Goal: Information Seeking & Learning: Learn about a topic

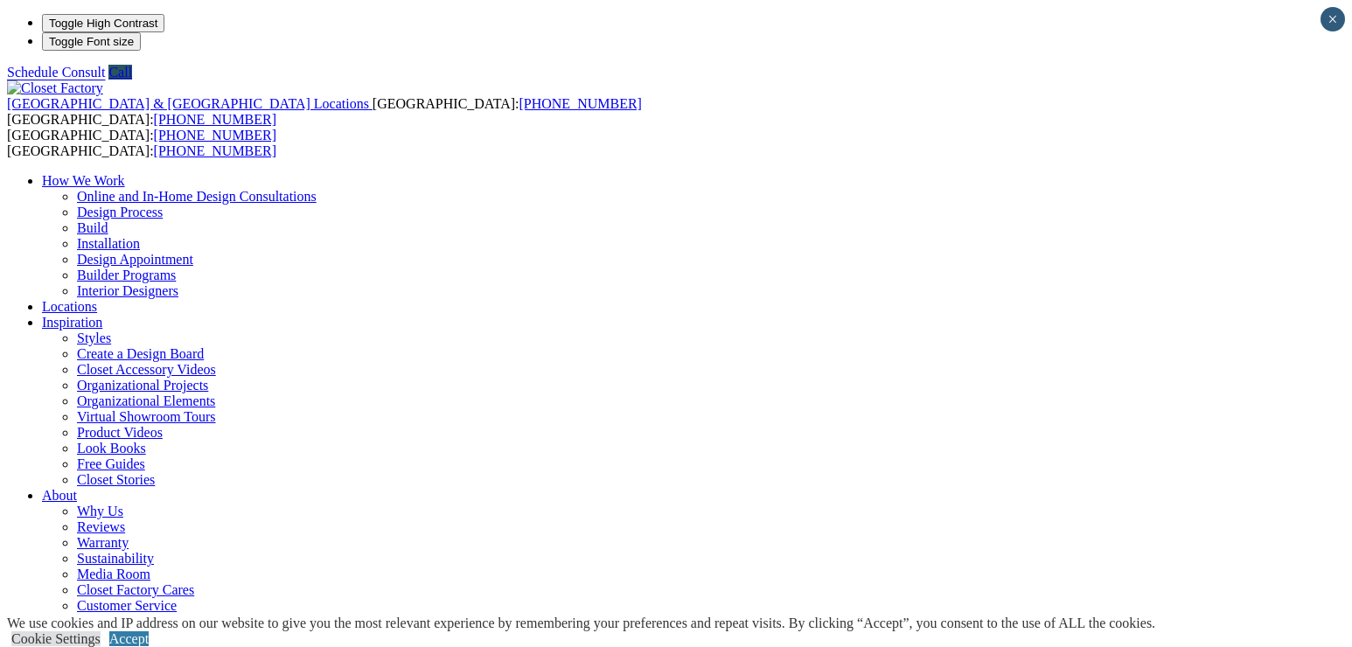
drag, startPoint x: 1287, startPoint y: 82, endPoint x: 1318, endPoint y: 143, distance: 67.6
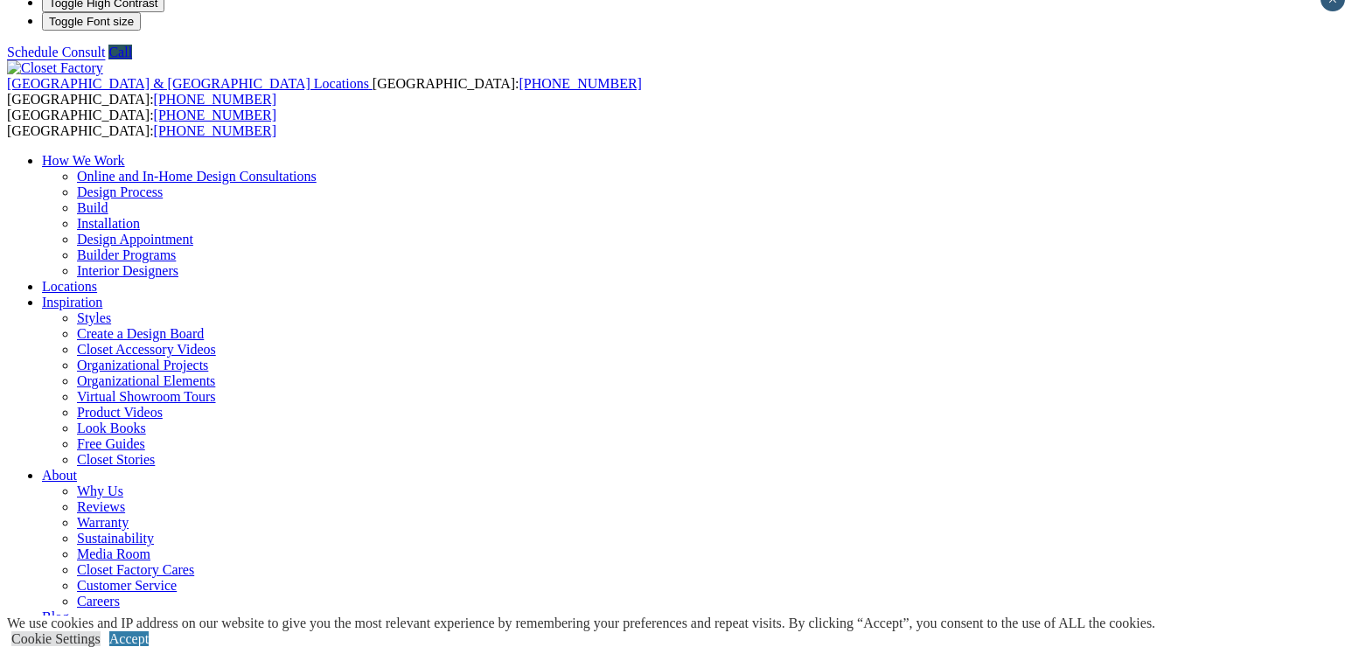
scroll to position [18, 0]
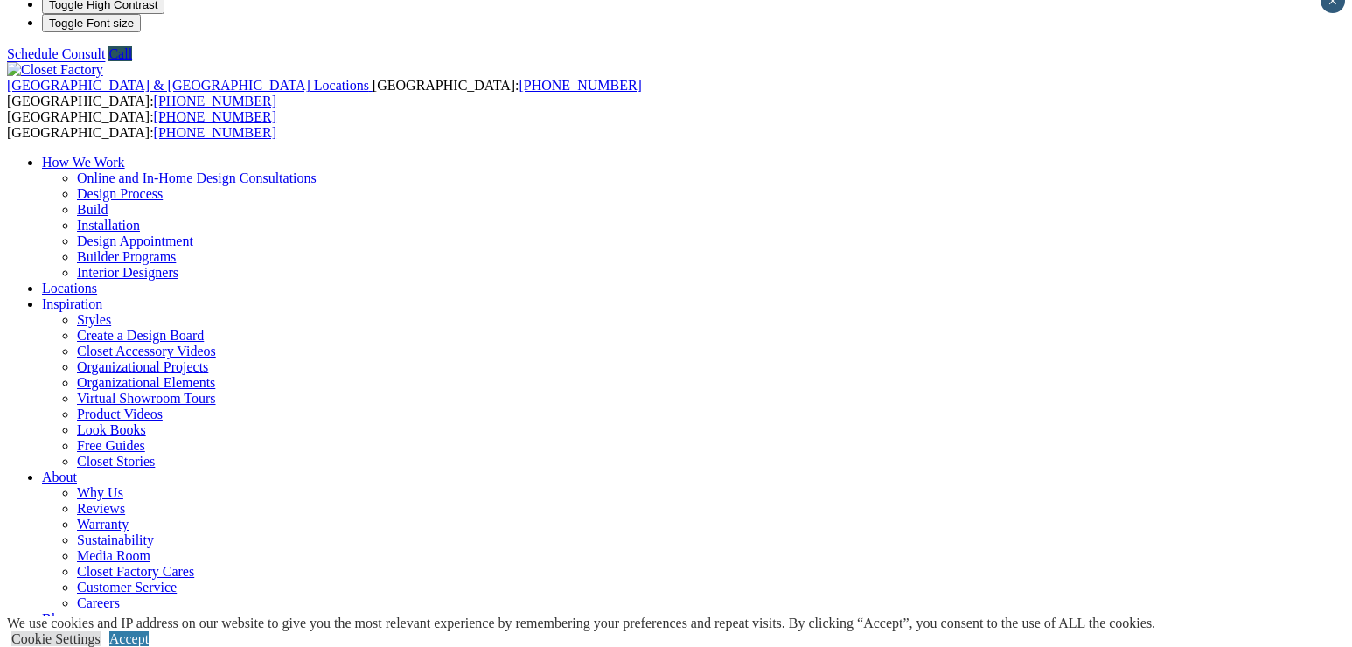
click at [101, 631] on link "Cookie Settings" at bounding box center [55, 638] width 89 height 15
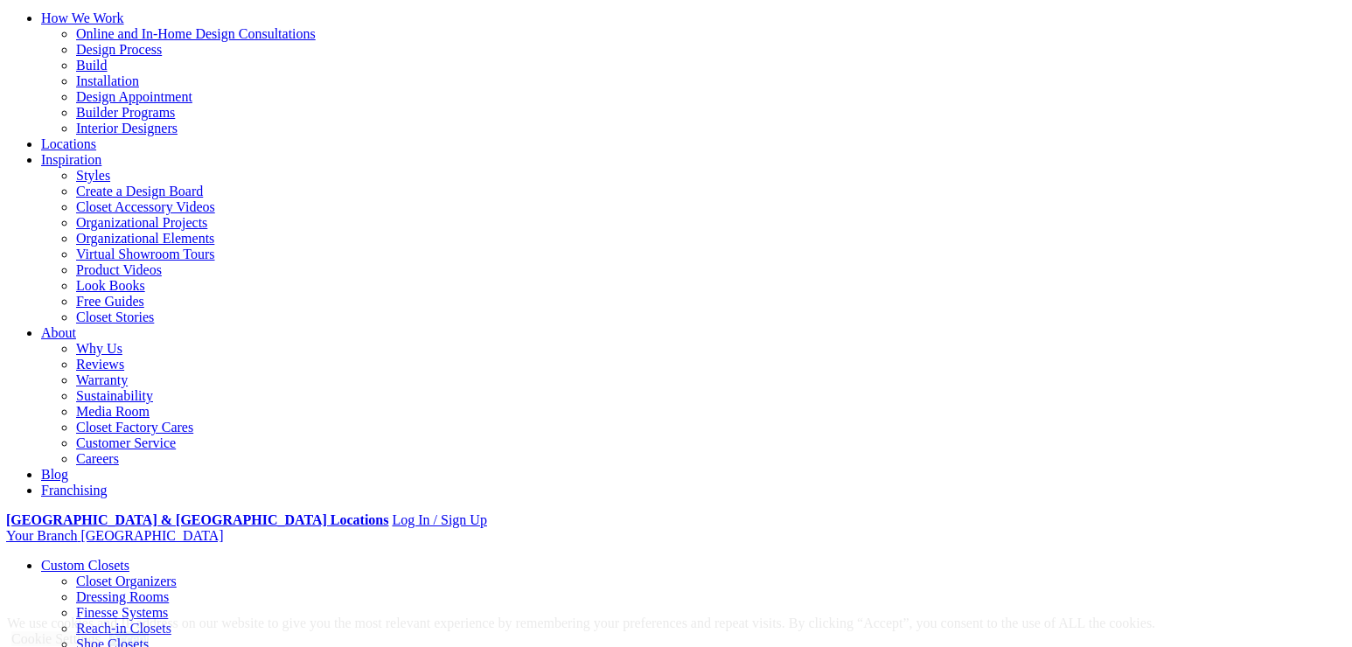
scroll to position [163, 0]
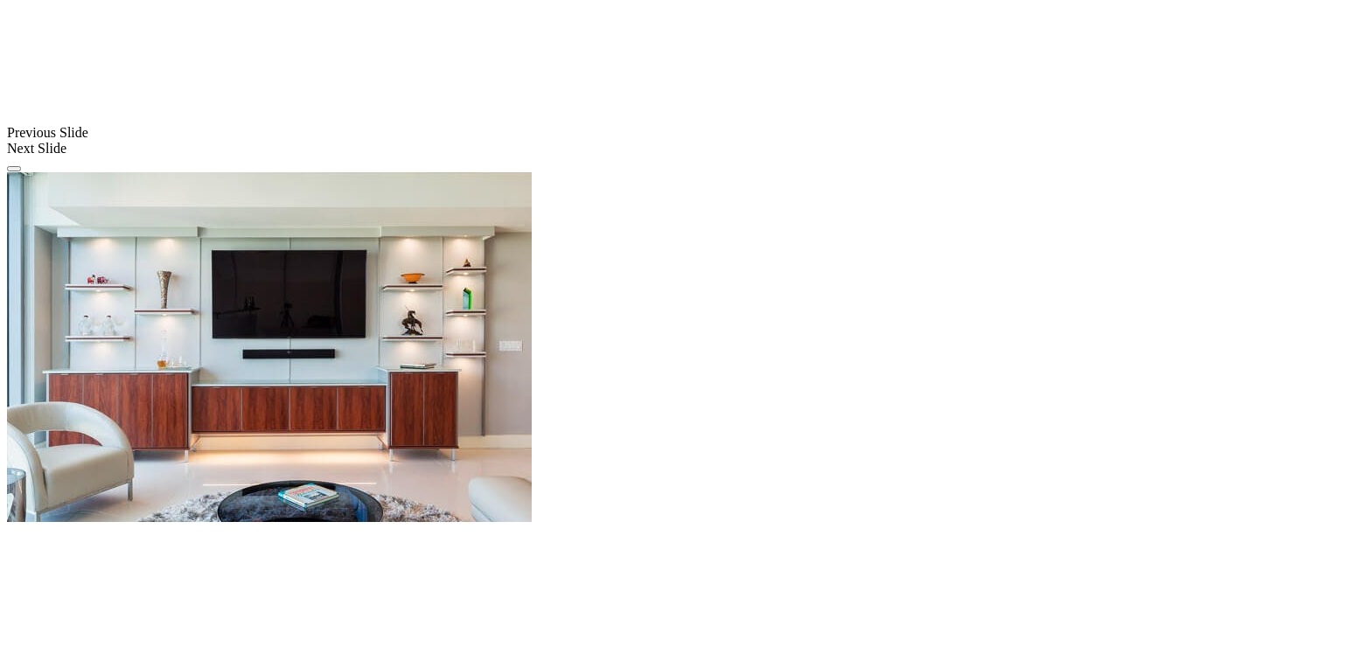
scroll to position [1362, 0]
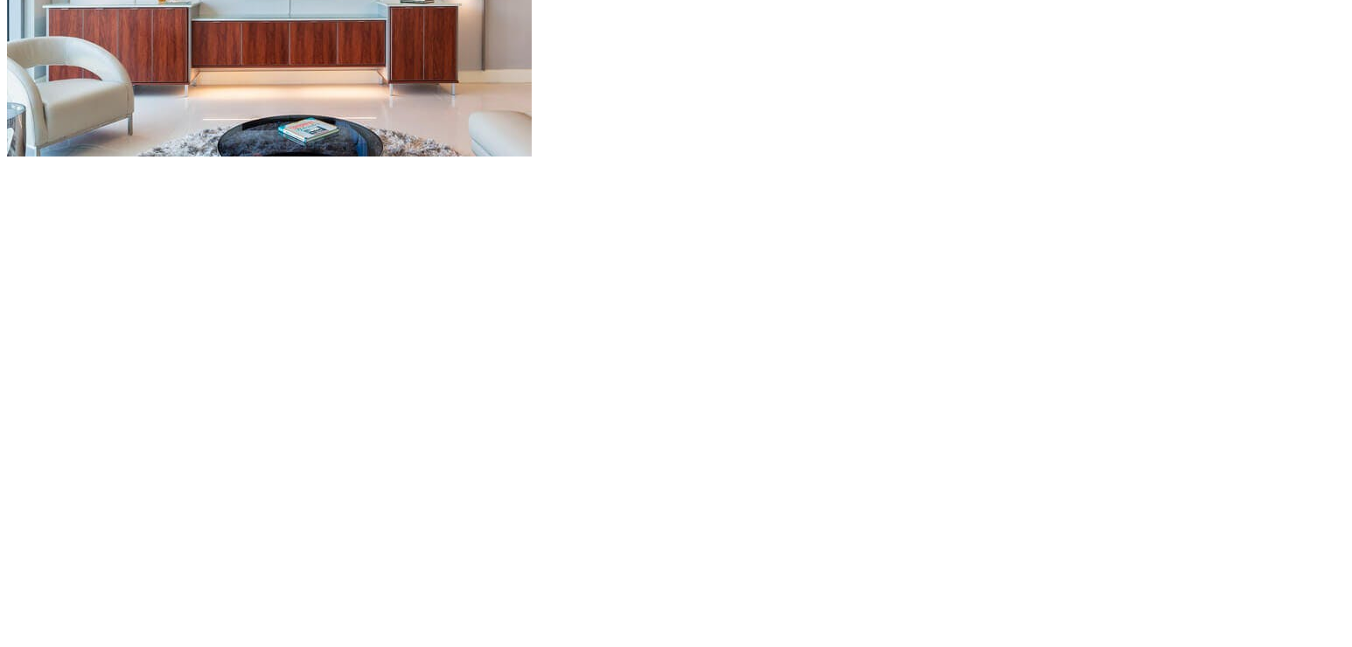
scroll to position [1764, 0]
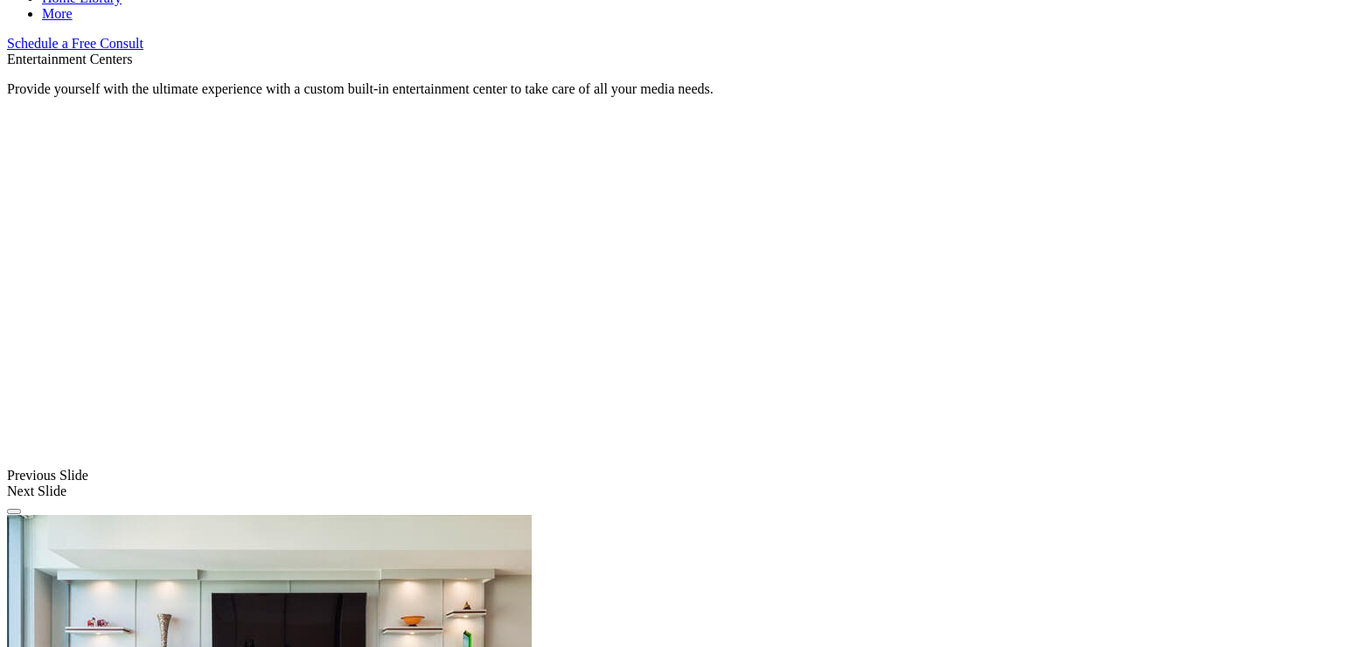
scroll to position [1030, 0]
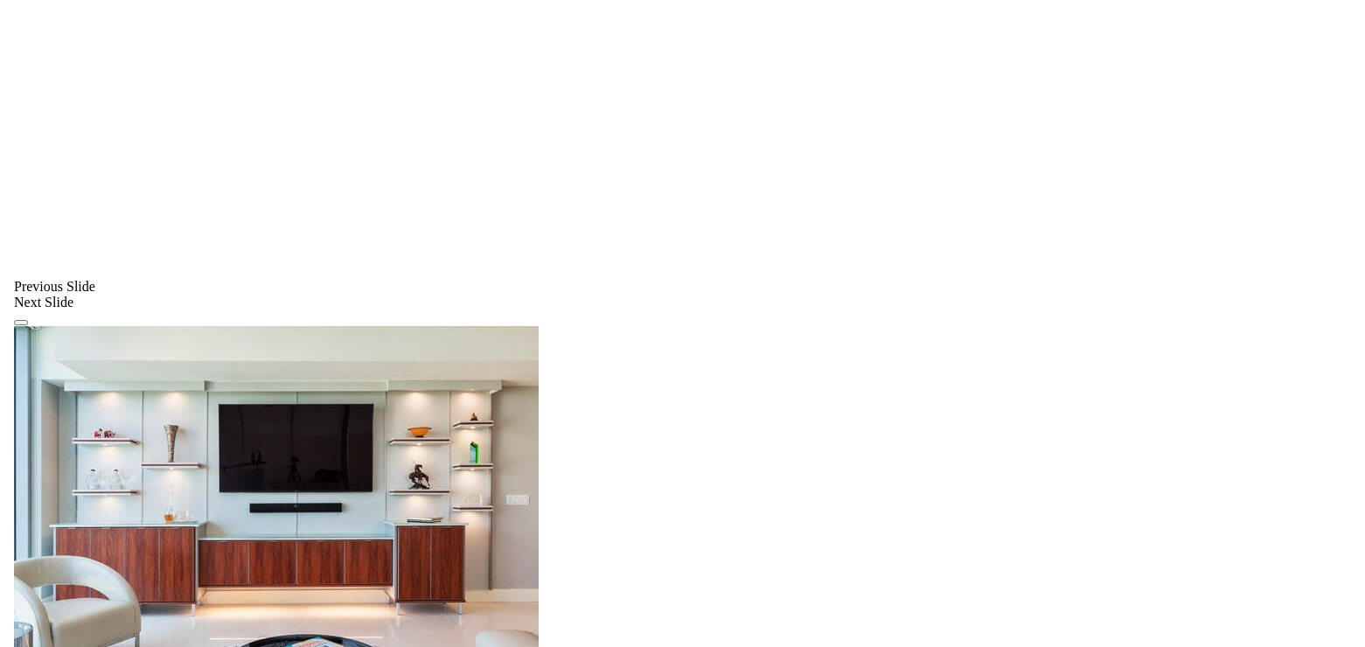
scroll to position [1246, 0]
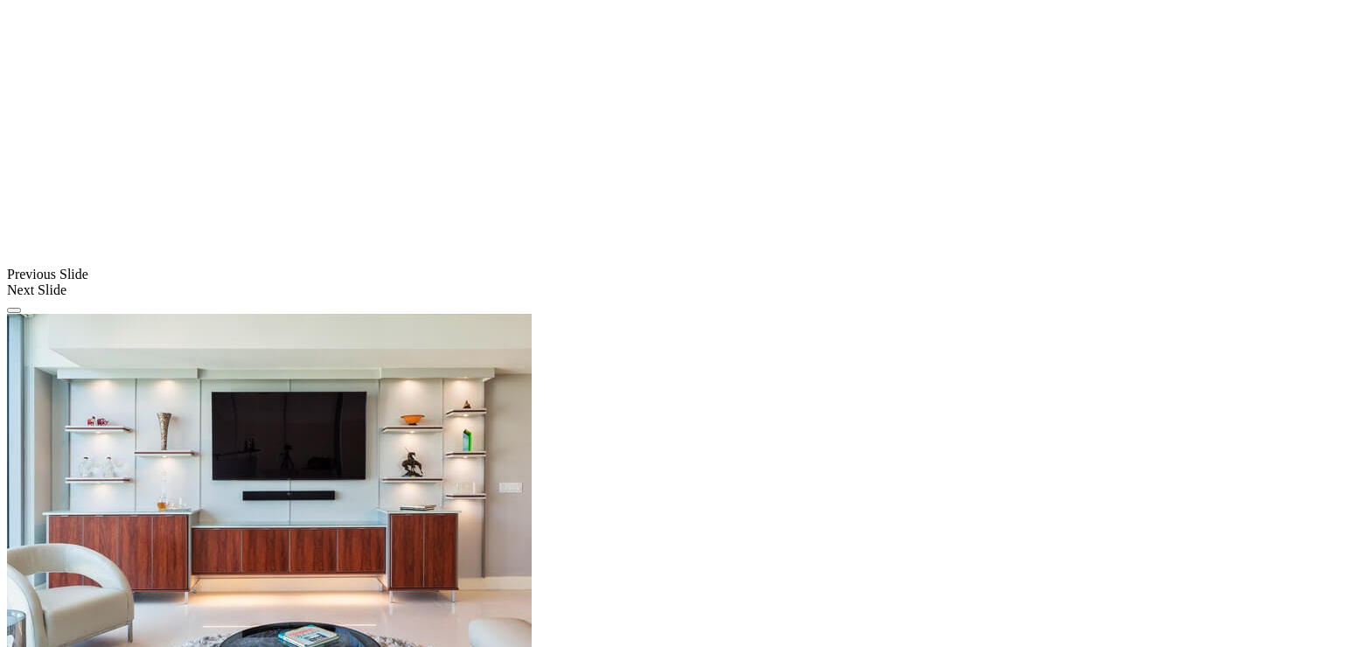
drag, startPoint x: 1082, startPoint y: 308, endPoint x: 1178, endPoint y: 290, distance: 97.8
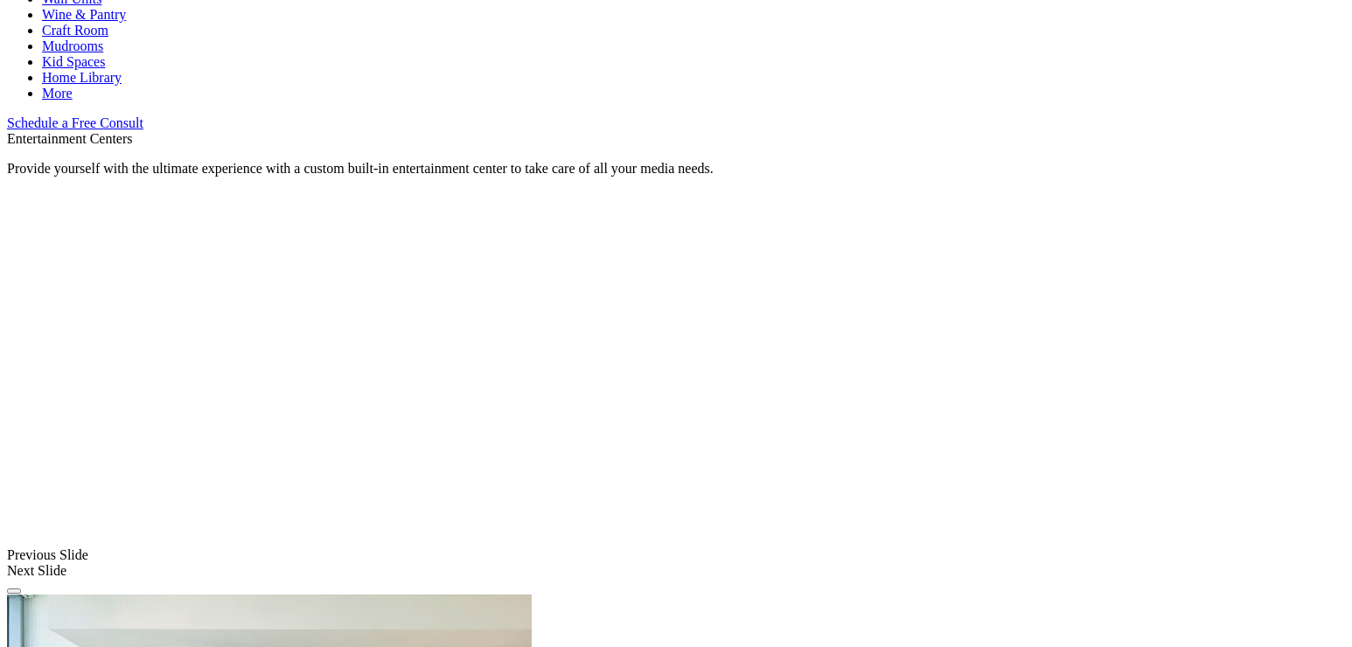
scroll to position [953, 0]
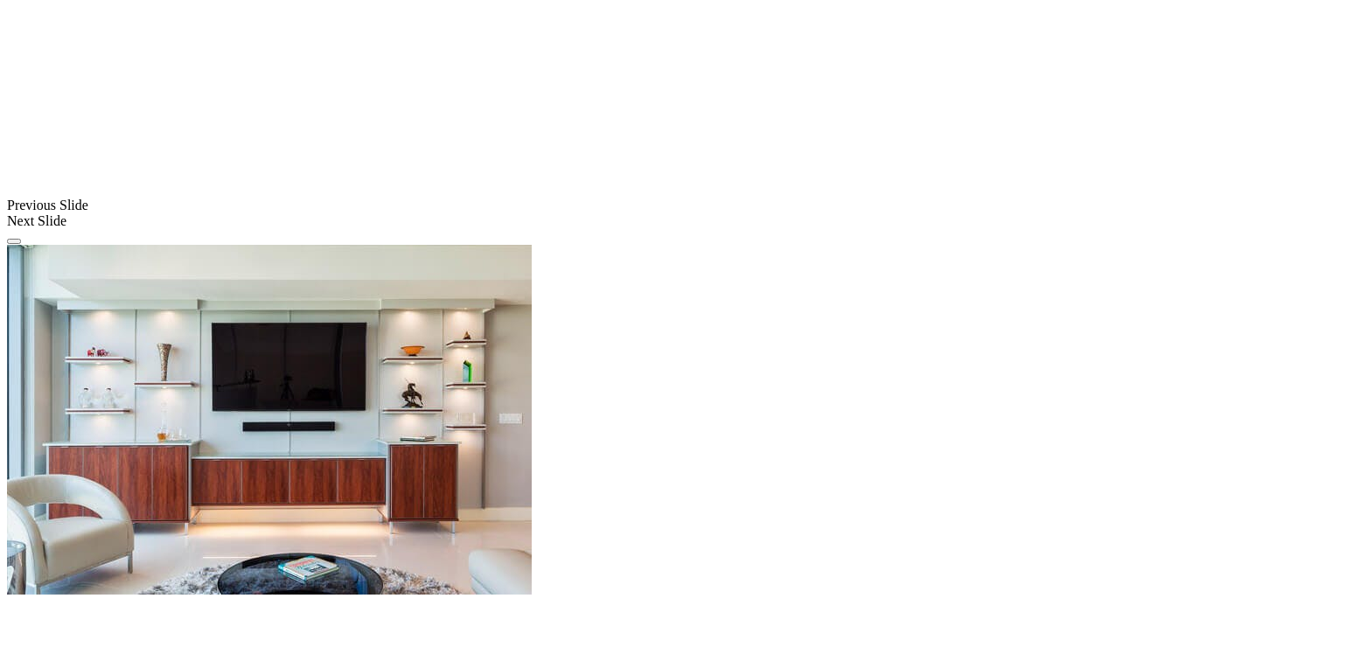
scroll to position [1317, 0]
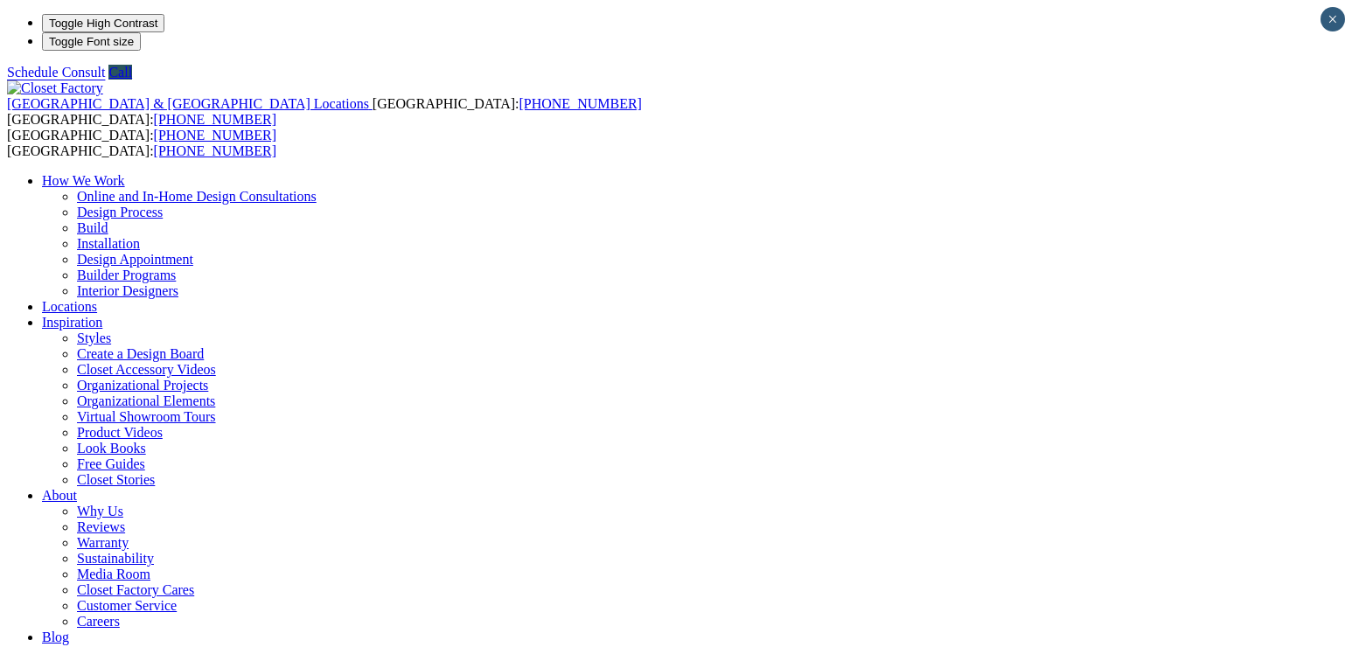
scroll to position [0, 0]
